Goal: Task Accomplishment & Management: Use online tool/utility

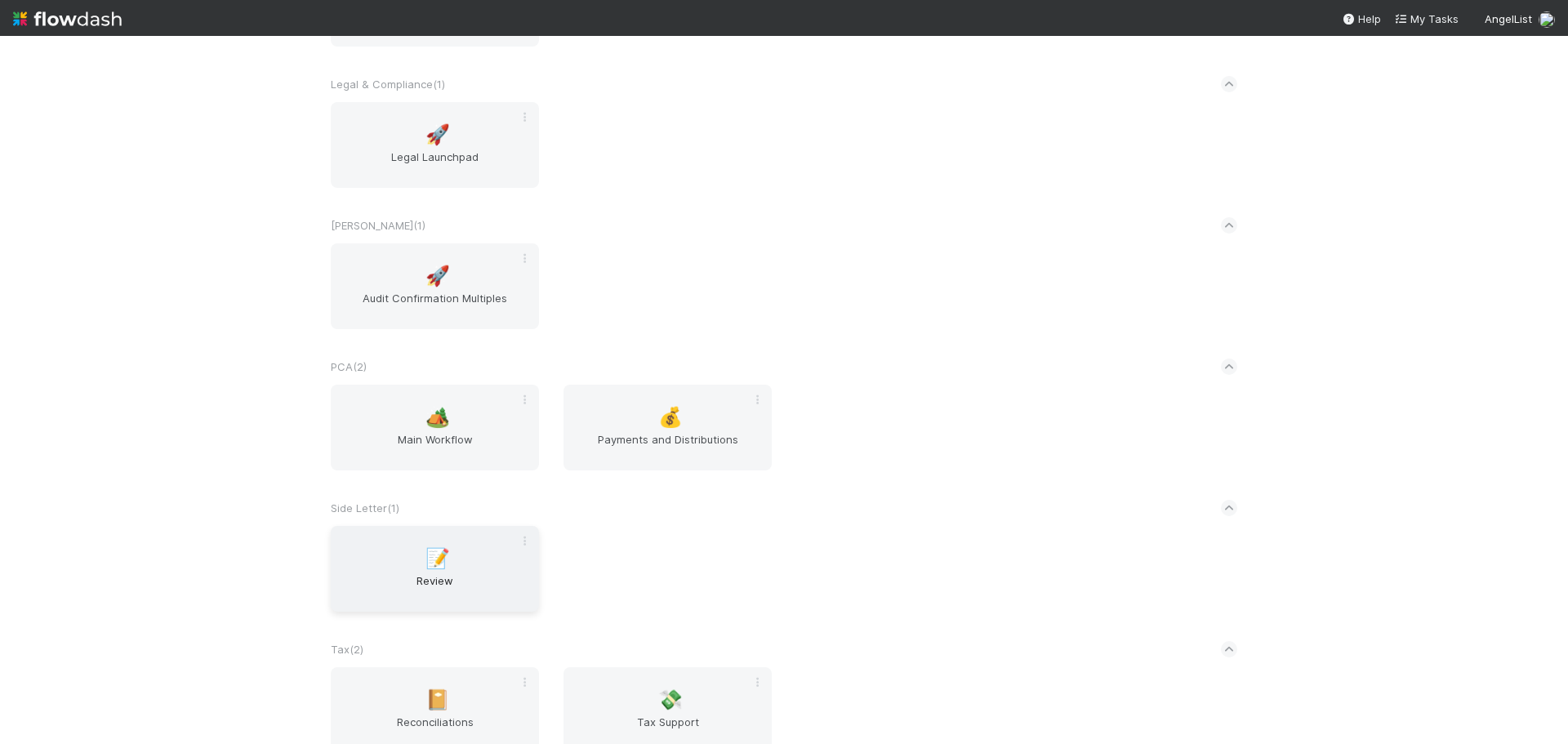
scroll to position [2451, 0]
click at [501, 476] on div "🏕️ Main Workflow 💰 Payments and Distributions" at bounding box center [784, 436] width 931 height 105
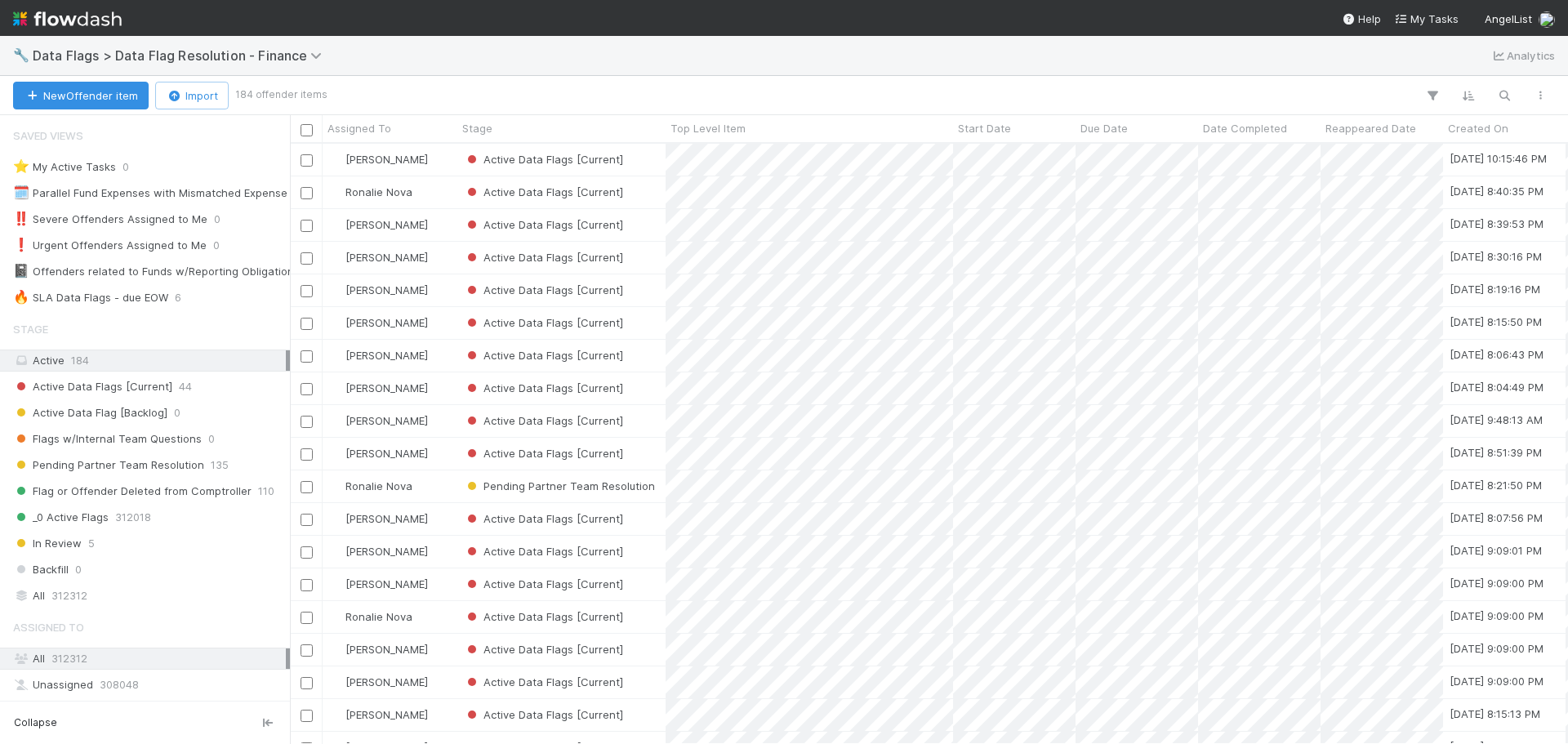
scroll to position [13, 13]
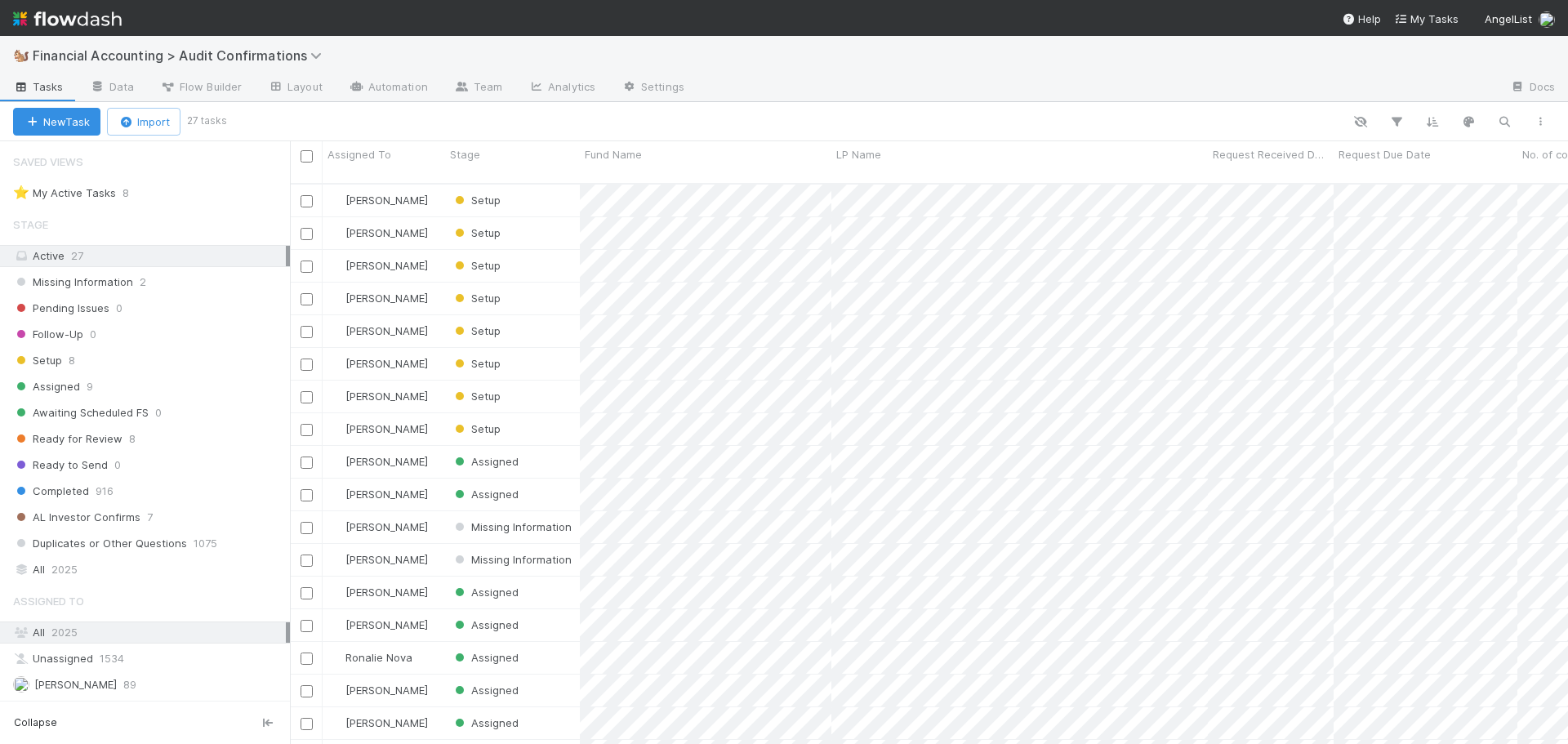
scroll to position [13, 13]
click at [530, 162] on div "Stage" at bounding box center [512, 154] width 126 height 16
click at [531, 187] on div "Sort First → Last" at bounding box center [543, 185] width 186 height 25
click at [1456, 159] on div "Request Due Date" at bounding box center [1426, 154] width 175 height 16
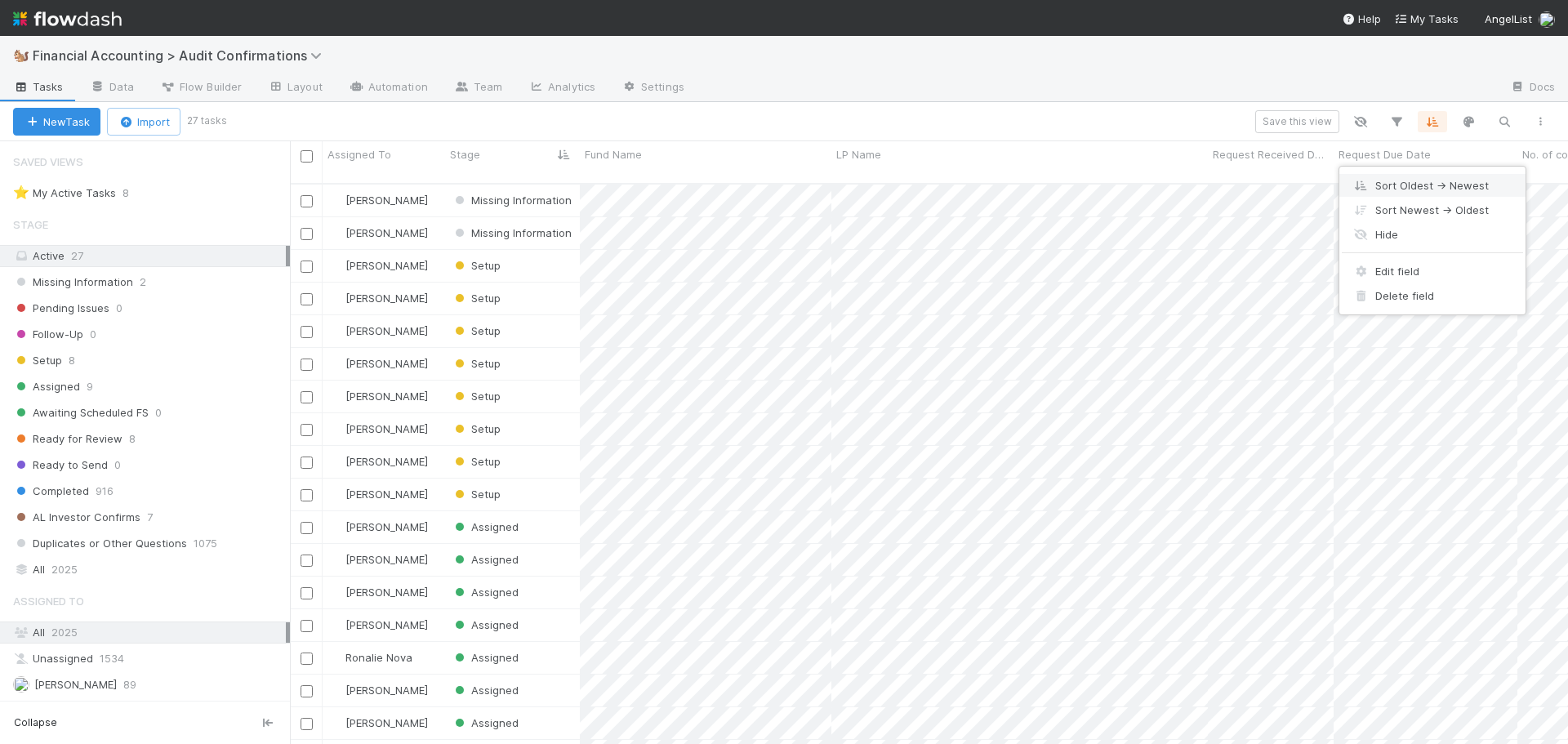
click at [1429, 192] on div "Sort Oldest → Newest" at bounding box center [1432, 185] width 186 height 25
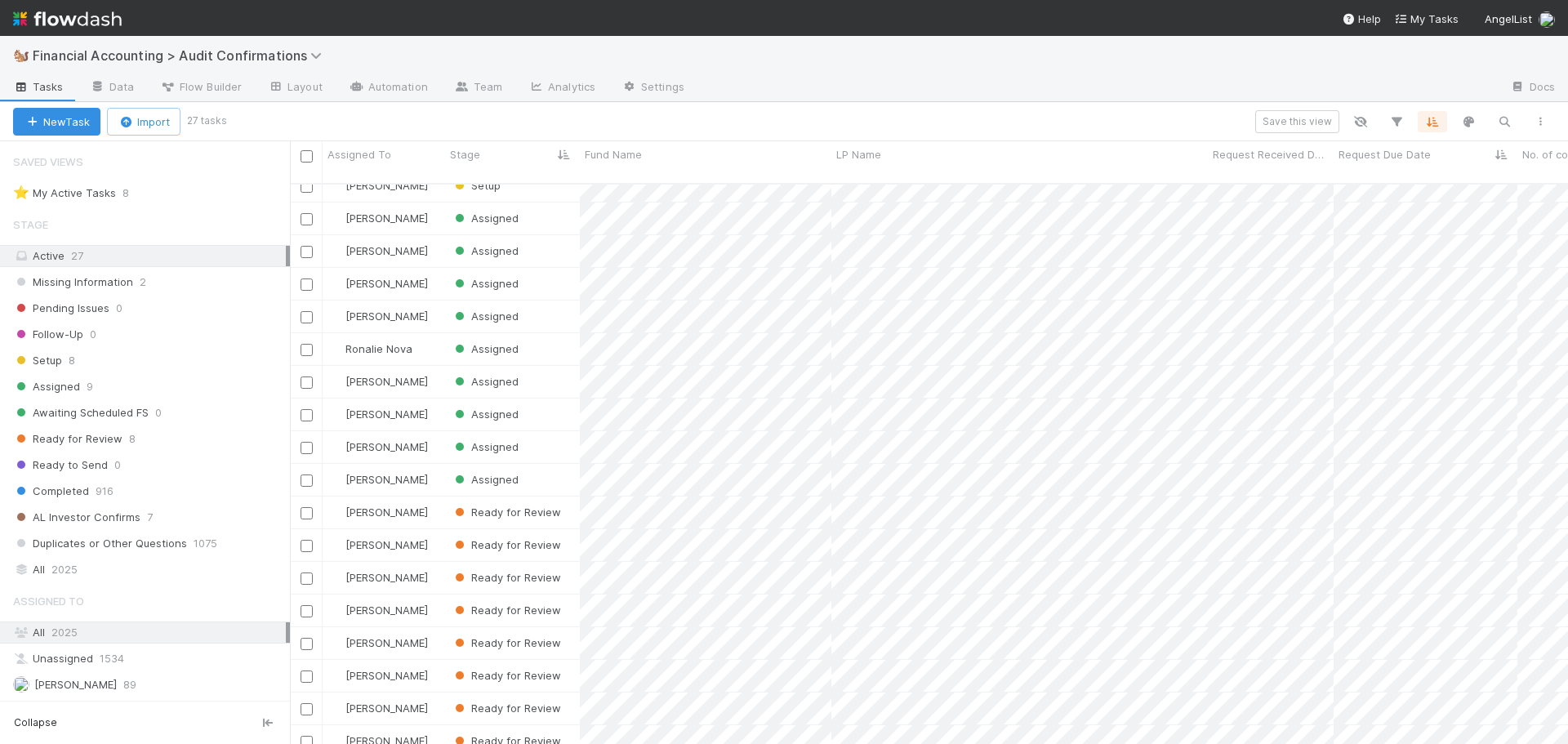
scroll to position [239, 0]
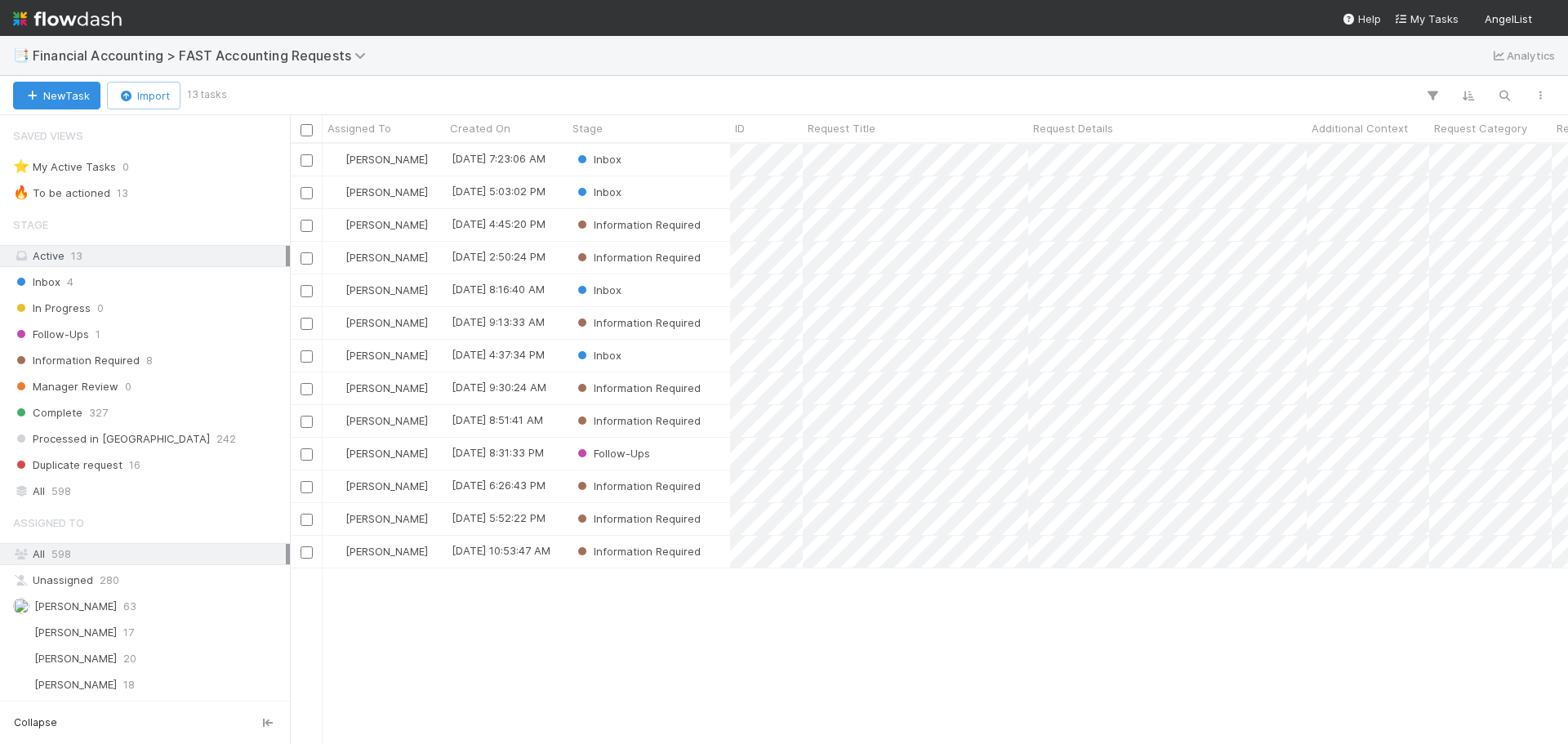
scroll to position [13, 13]
click at [648, 132] on div "Stage" at bounding box center [649, 128] width 153 height 16
drag, startPoint x: 657, startPoint y: 146, endPoint x: 657, endPoint y: 160, distance: 14.0
click at [657, 160] on div "Sort First → Last Sort Last → First" at bounding box center [666, 171] width 186 height 62
click at [657, 160] on div "Sort First → Last" at bounding box center [666, 159] width 186 height 25
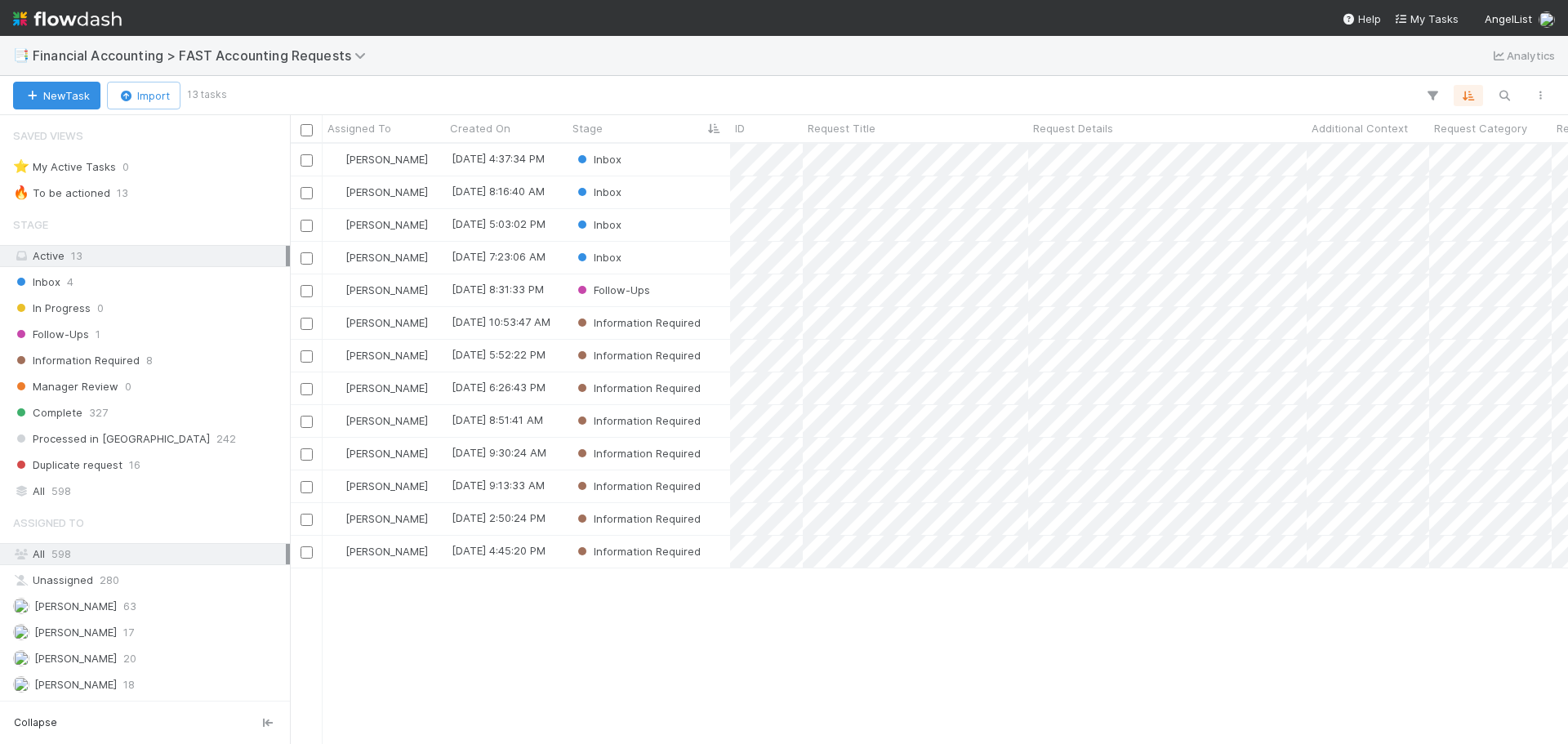
scroll to position [588, 1266]
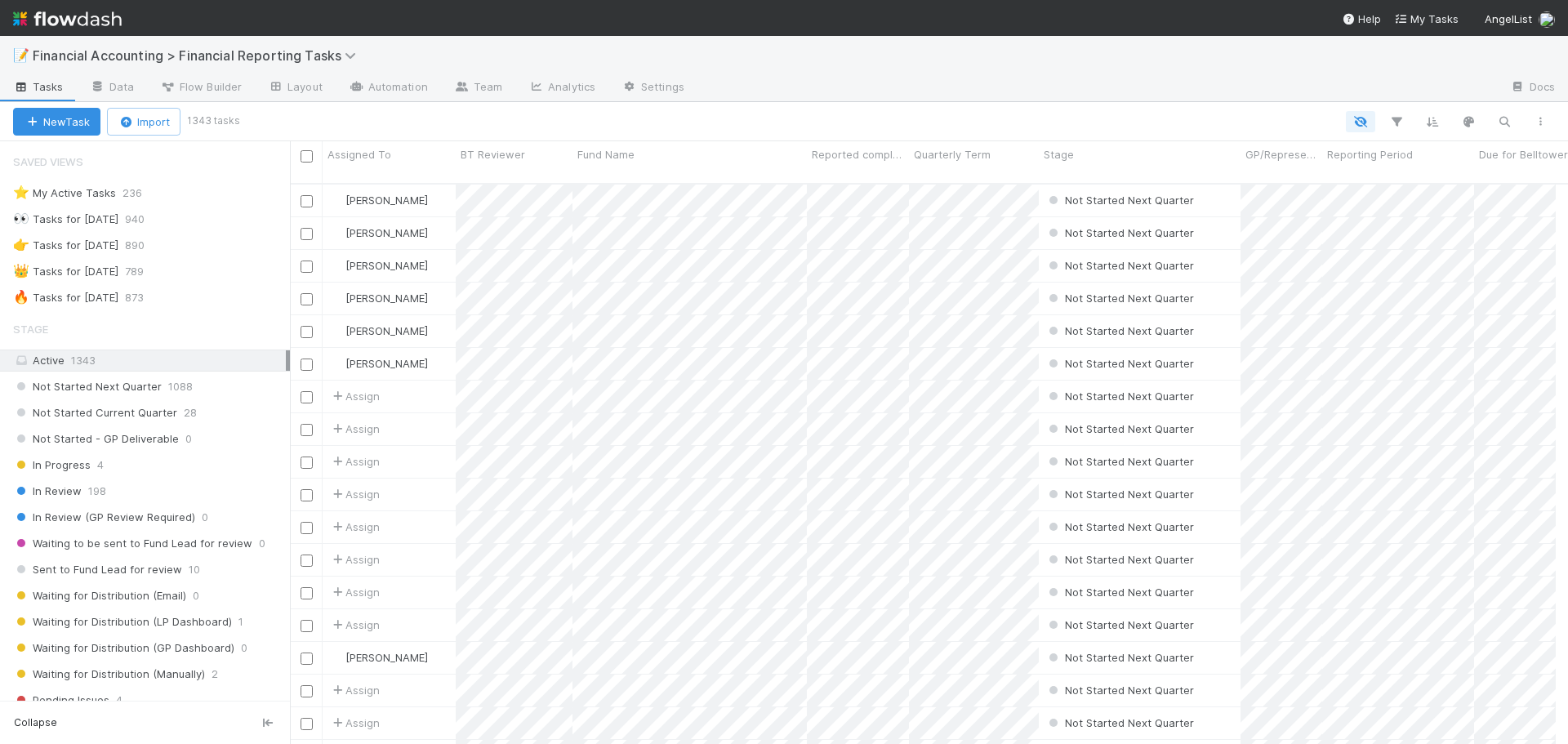
scroll to position [13, 13]
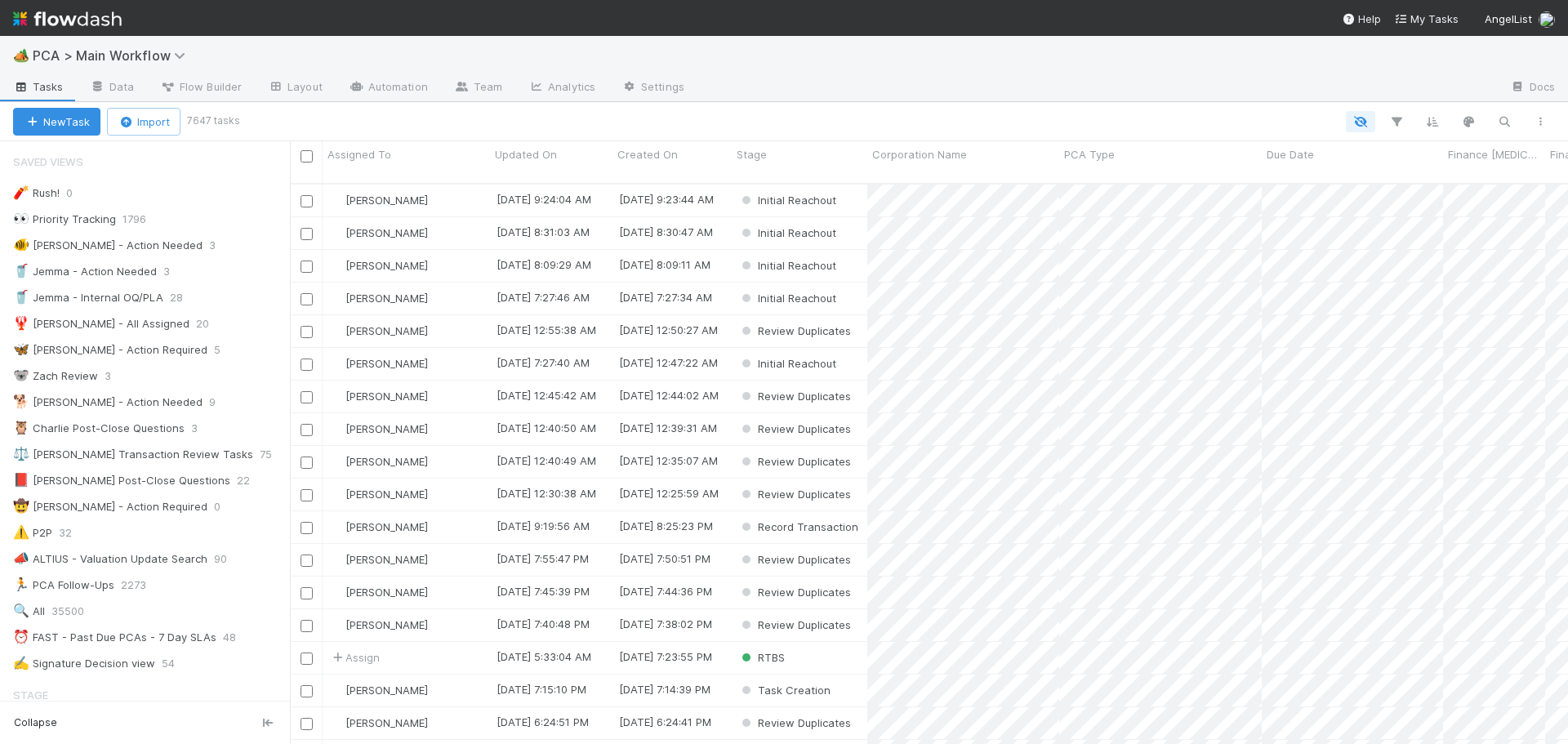
scroll to position [562, 1266]
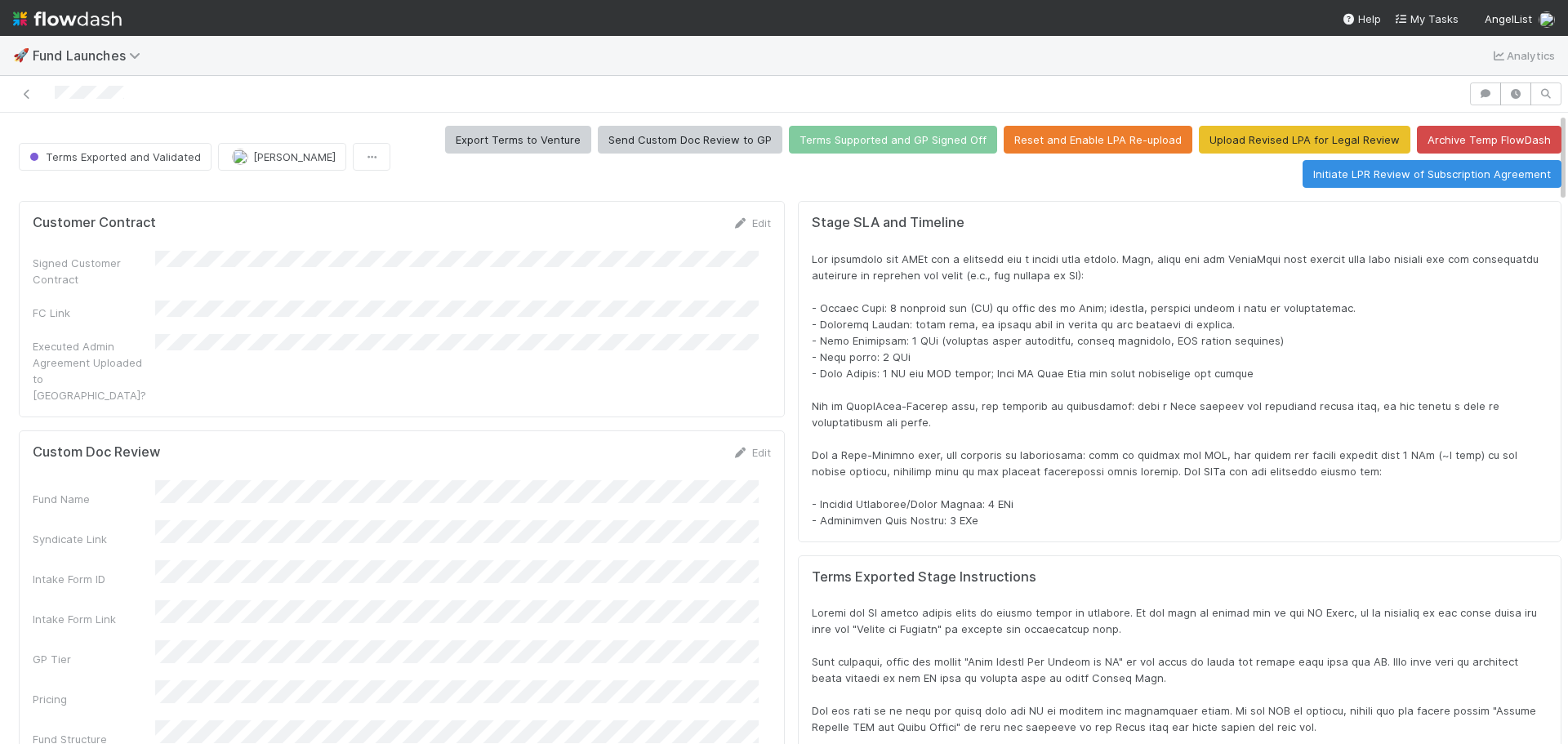
scroll to position [320, 1478]
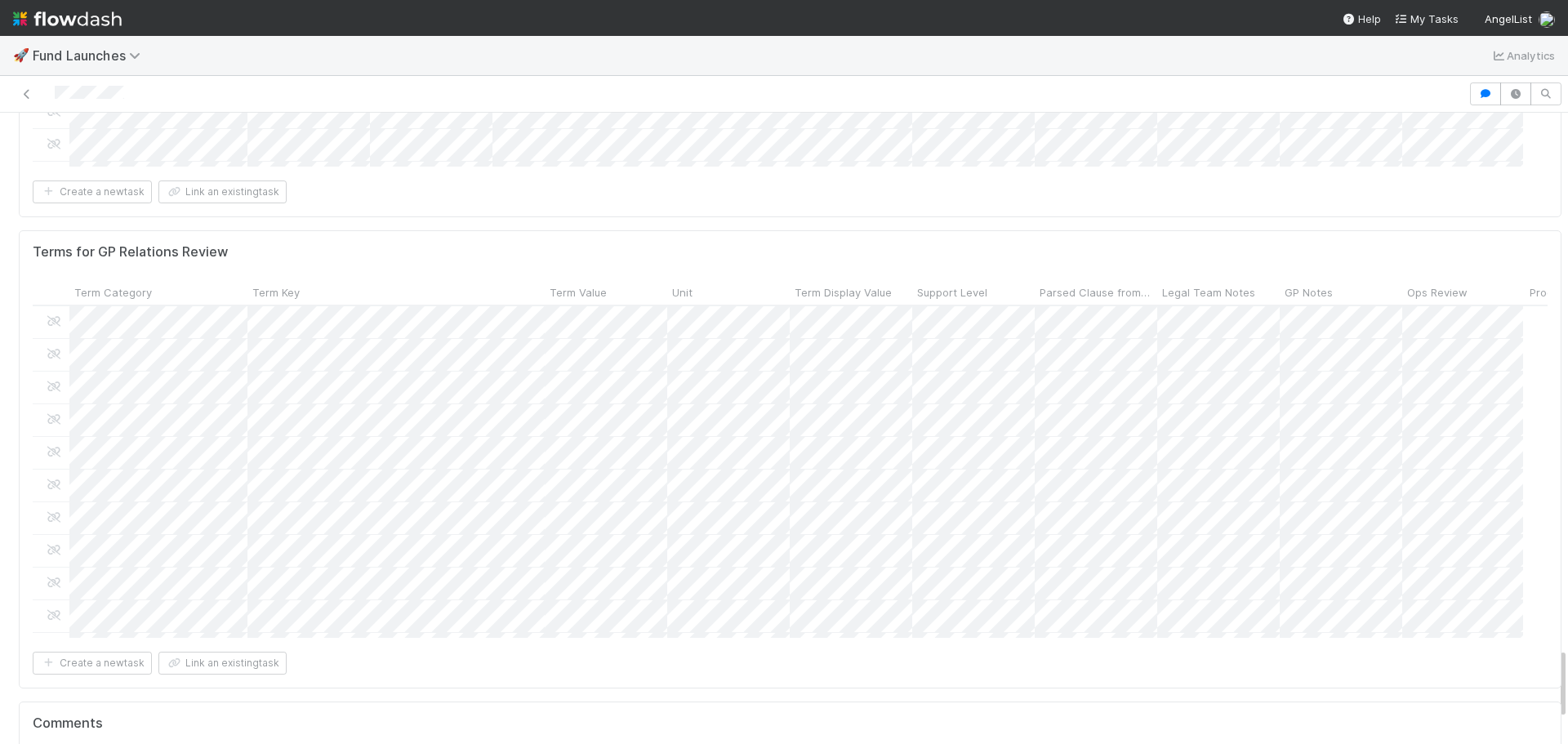
scroll to position [4738, 0]
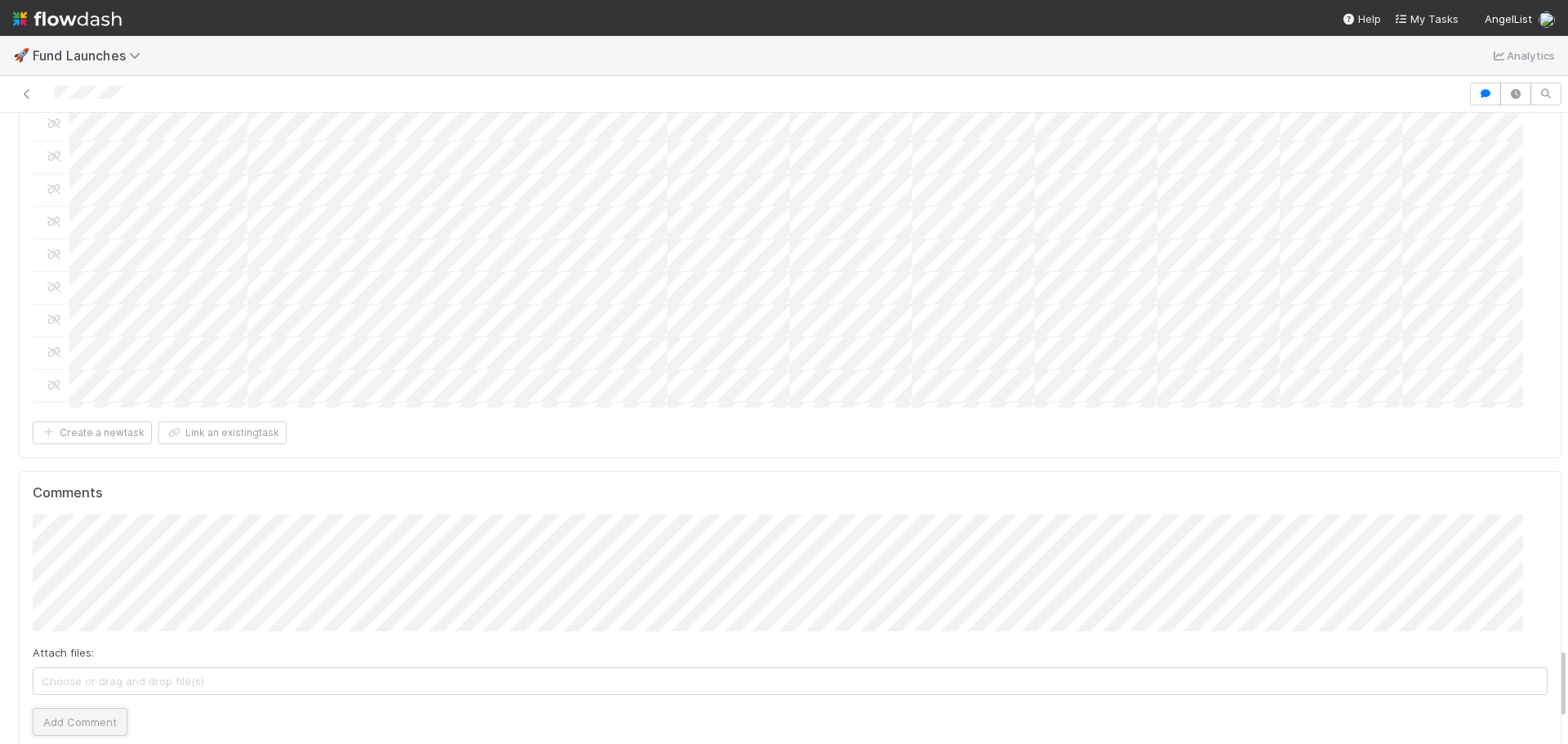
click at [61, 708] on button "Add Comment" at bounding box center [80, 722] width 95 height 27
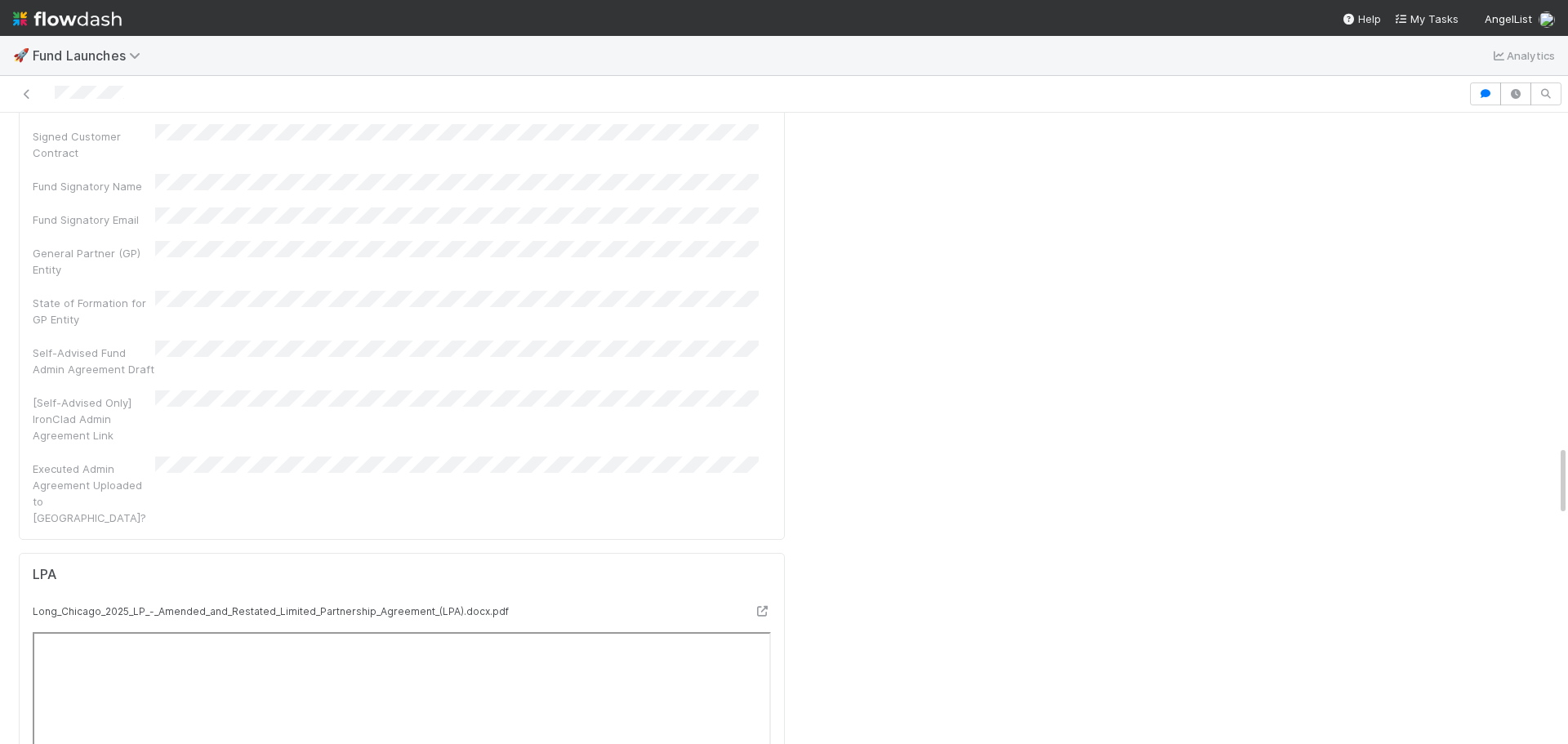
scroll to position [2941, 0]
click at [755, 603] on icon at bounding box center [763, 609] width 16 height 10
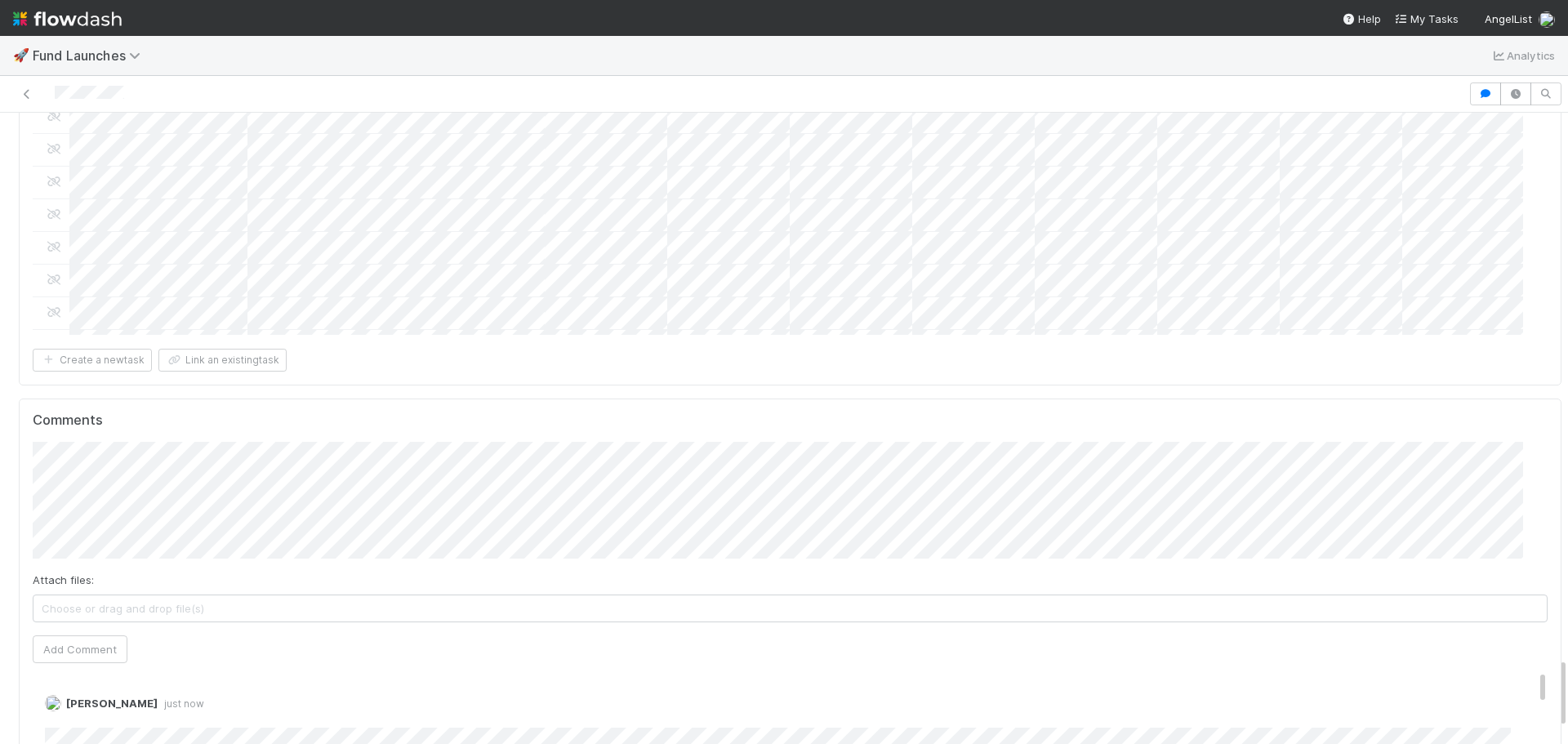
scroll to position [4821, 0]
